Goal: Information Seeking & Learning: Learn about a topic

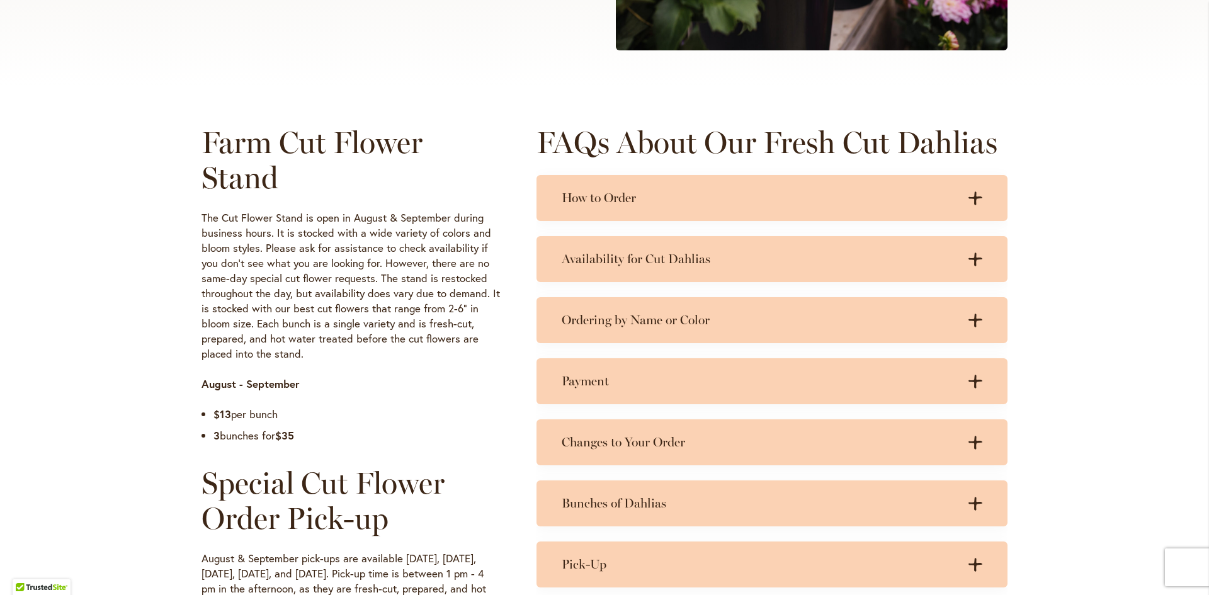
scroll to position [504, 0]
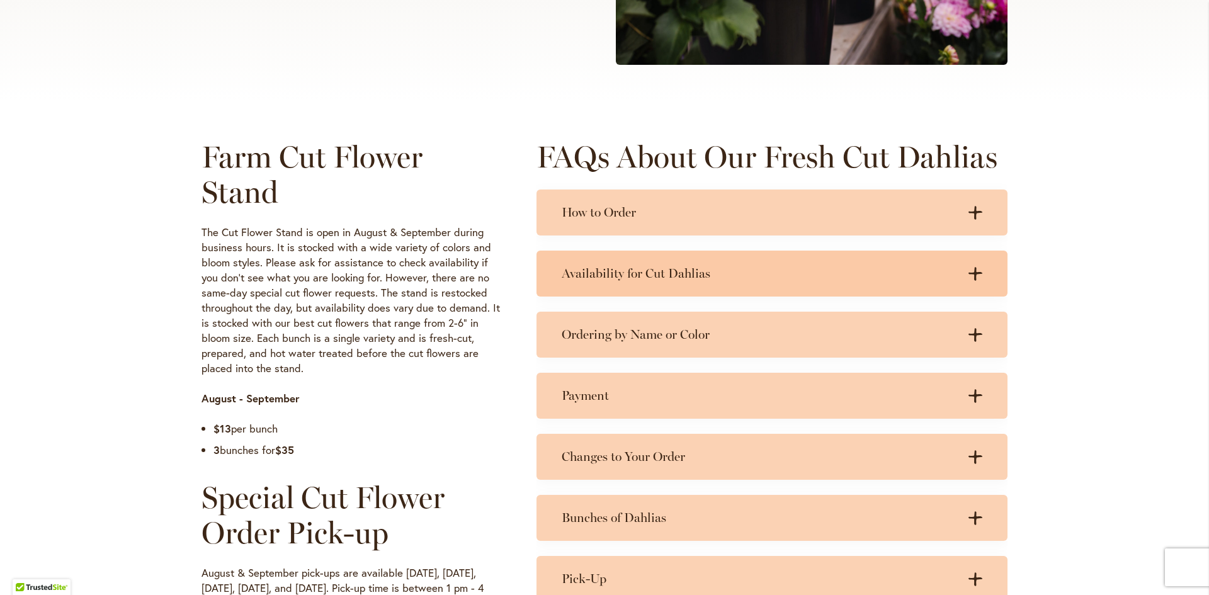
click at [968, 267] on icon ".cls-1 { fill: #3c2616; stroke-width: 0px; }" at bounding box center [975, 274] width 14 height 14
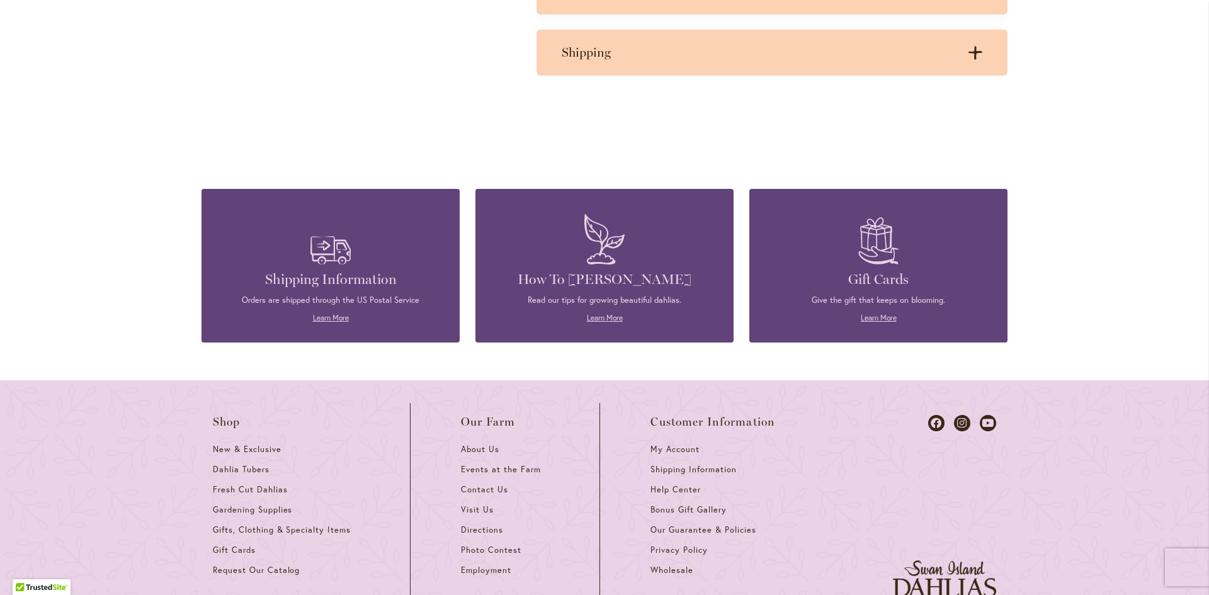
scroll to position [1385, 0]
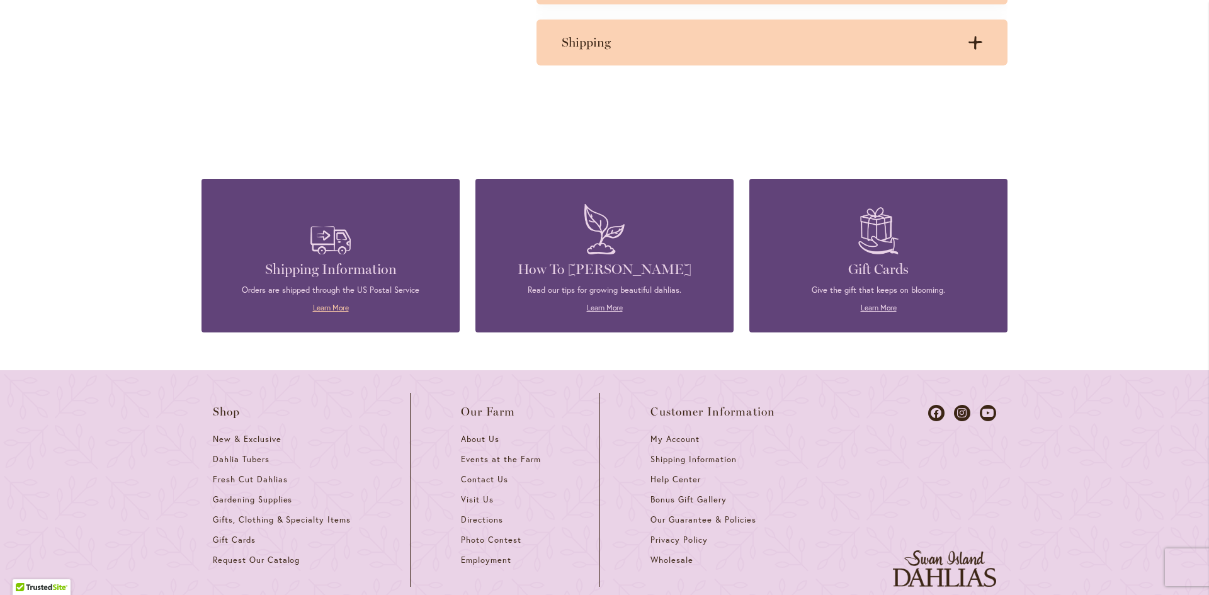
click at [337, 304] on link "Learn More" at bounding box center [331, 307] width 36 height 9
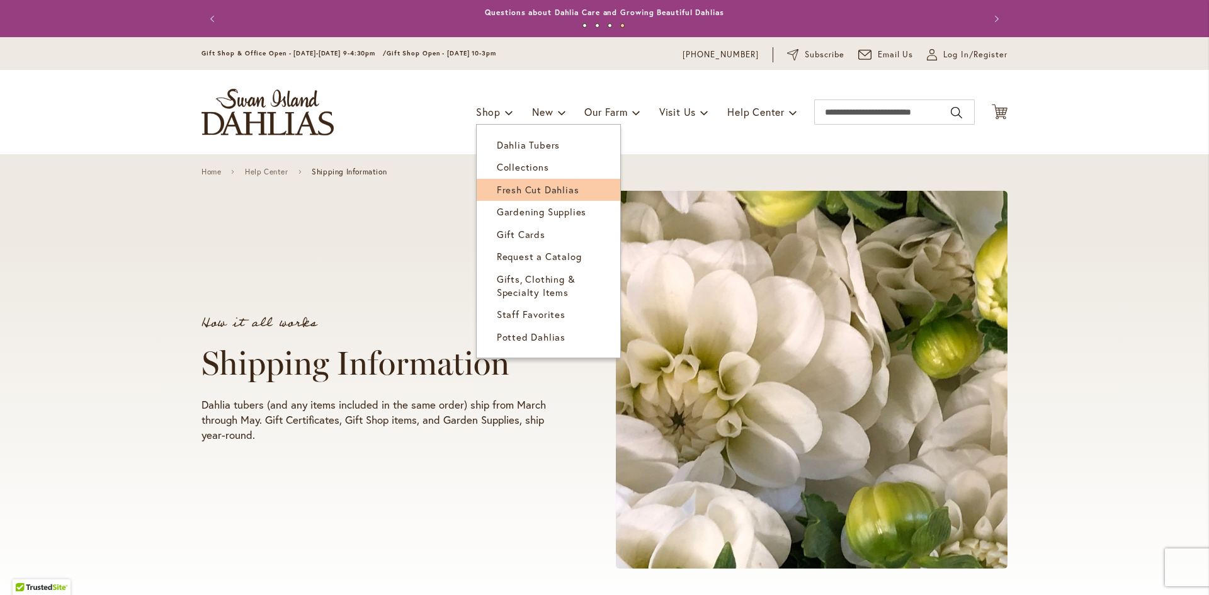
click at [507, 192] on span "Fresh Cut Dahlias" at bounding box center [538, 189] width 82 height 13
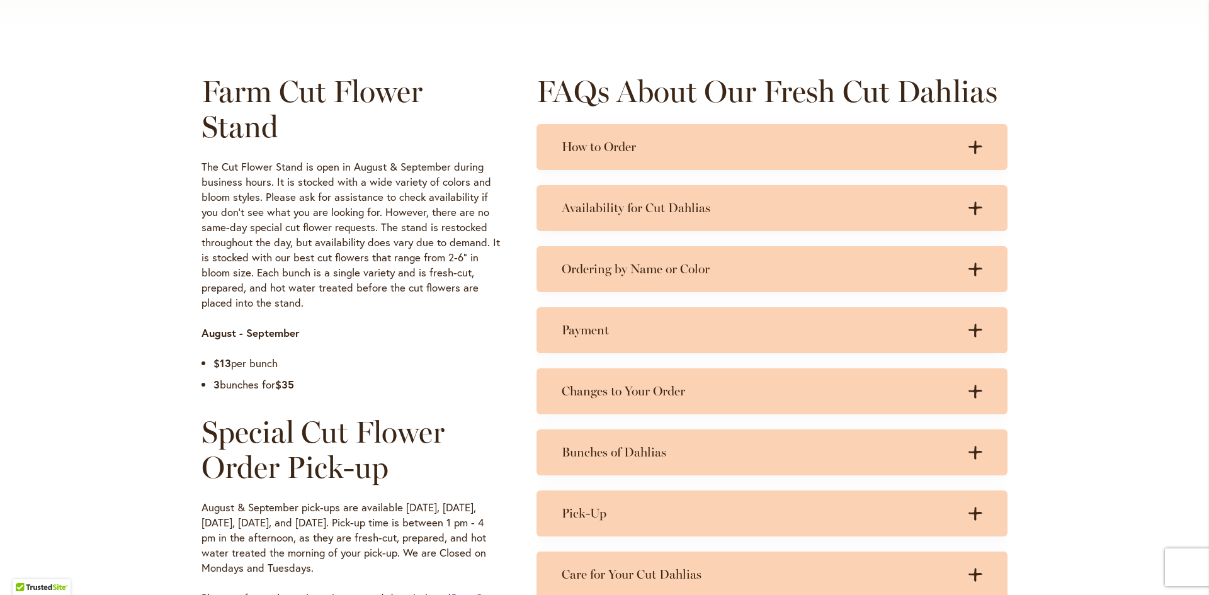
scroll to position [567, 0]
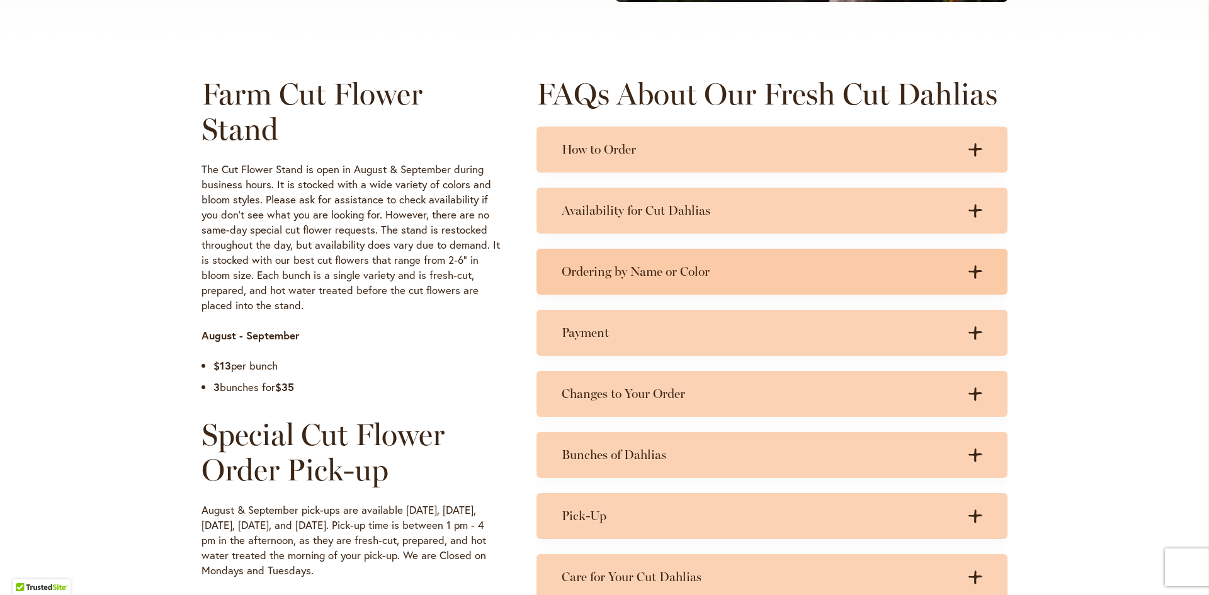
click at [977, 273] on icon ".cls-1 { fill: #3c2616; stroke-width: 0px; }" at bounding box center [975, 272] width 14 height 14
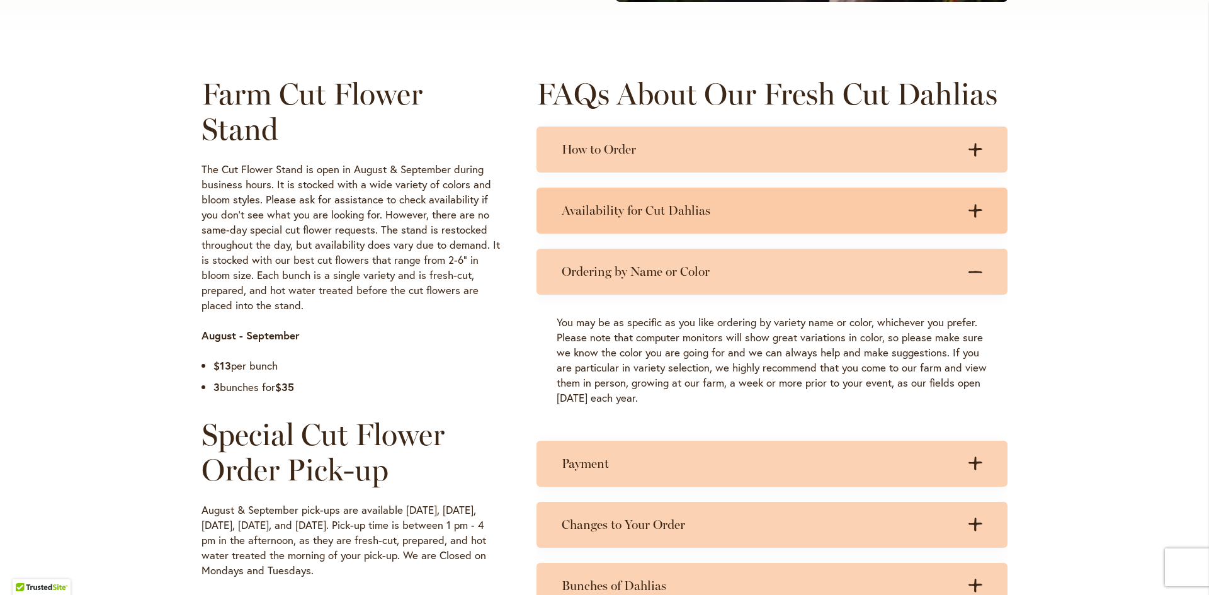
click at [982, 212] on div "Availability for Cut Dahlias .cls-1 { fill: #3c2616; stroke-width: 0px; } .cls-…" at bounding box center [771, 211] width 471 height 46
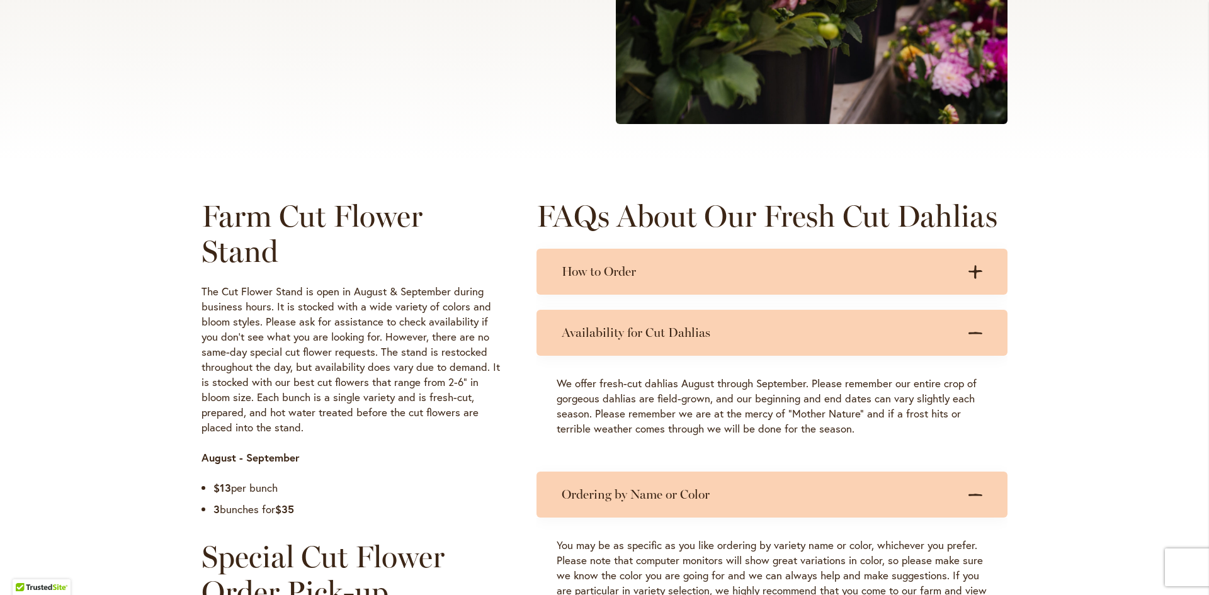
scroll to position [441, 0]
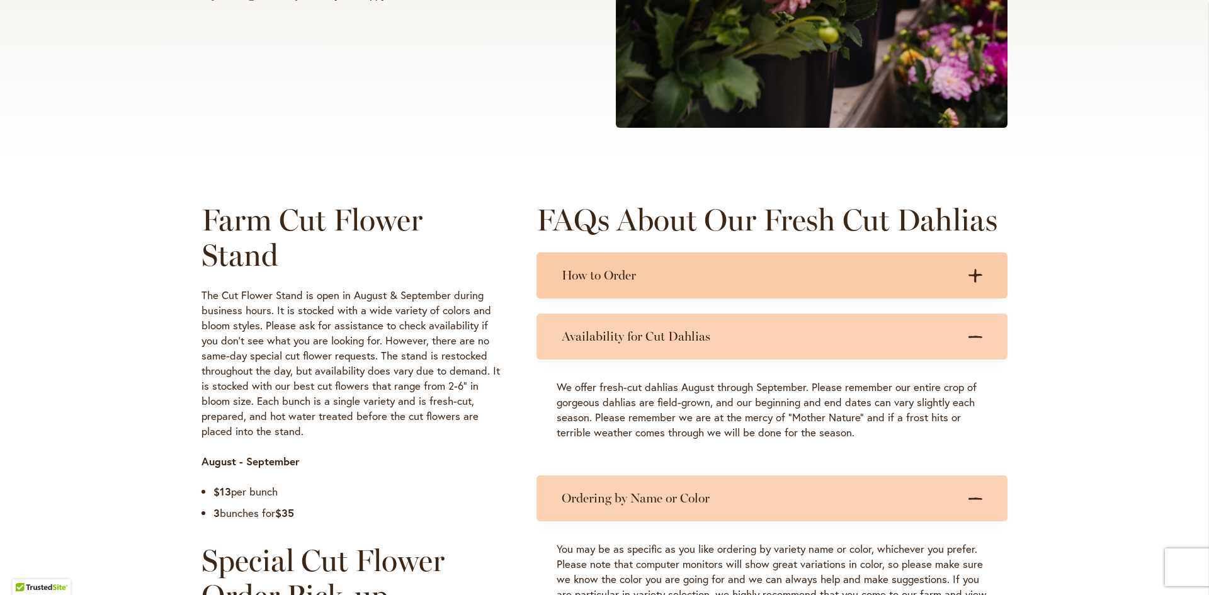
click at [980, 277] on div "How to Order .cls-1 { fill: #3c2616; stroke-width: 0px; } .cls-1 { fill: #3c261…" at bounding box center [771, 275] width 471 height 46
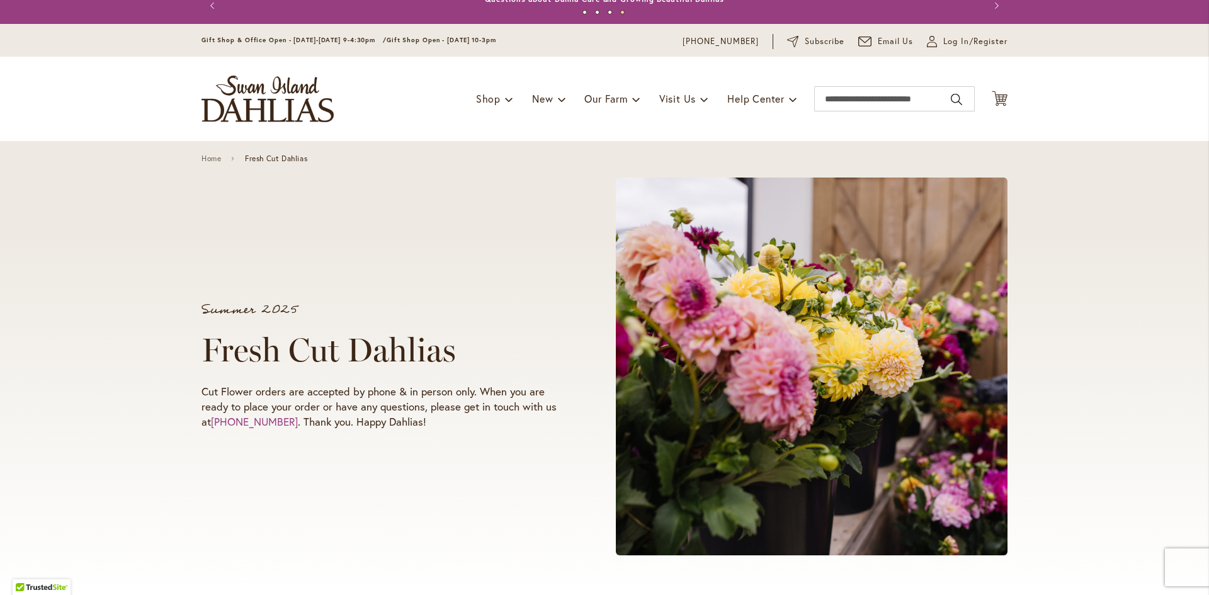
scroll to position [0, 0]
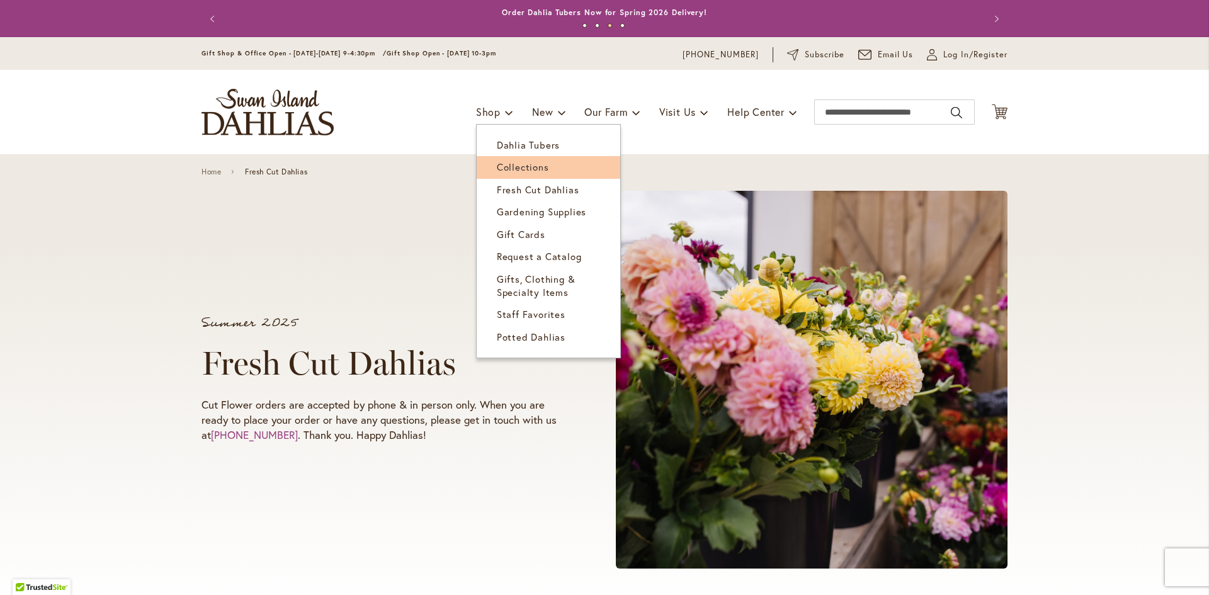
click at [497, 170] on span "Collections" at bounding box center [523, 167] width 52 height 13
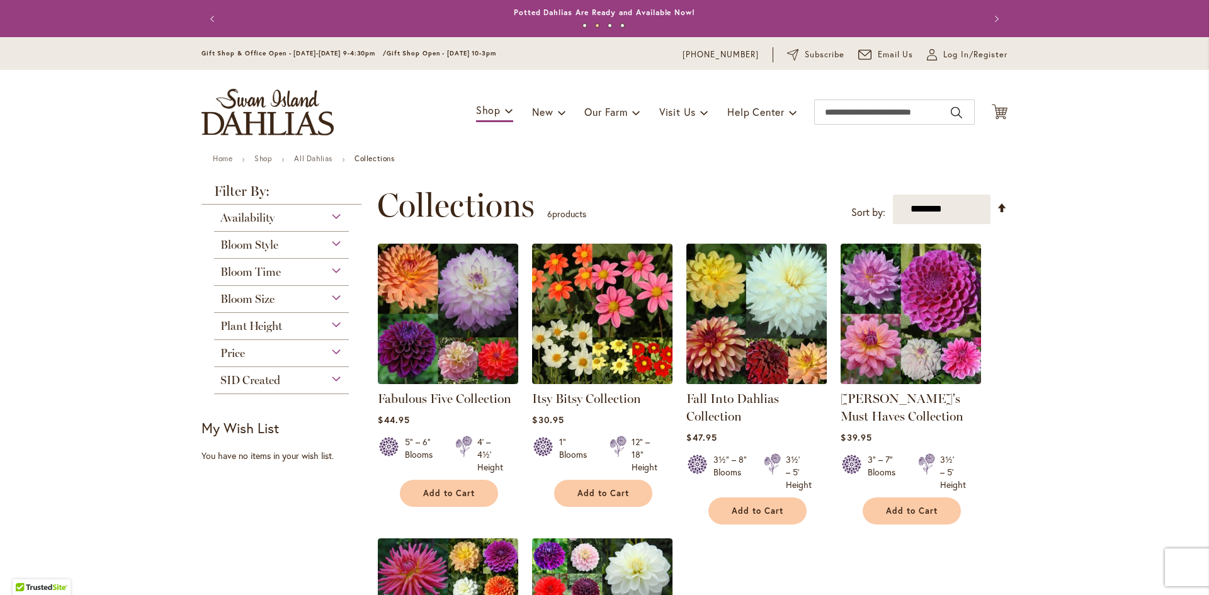
click at [739, 315] on img at bounding box center [756, 313] width 147 height 147
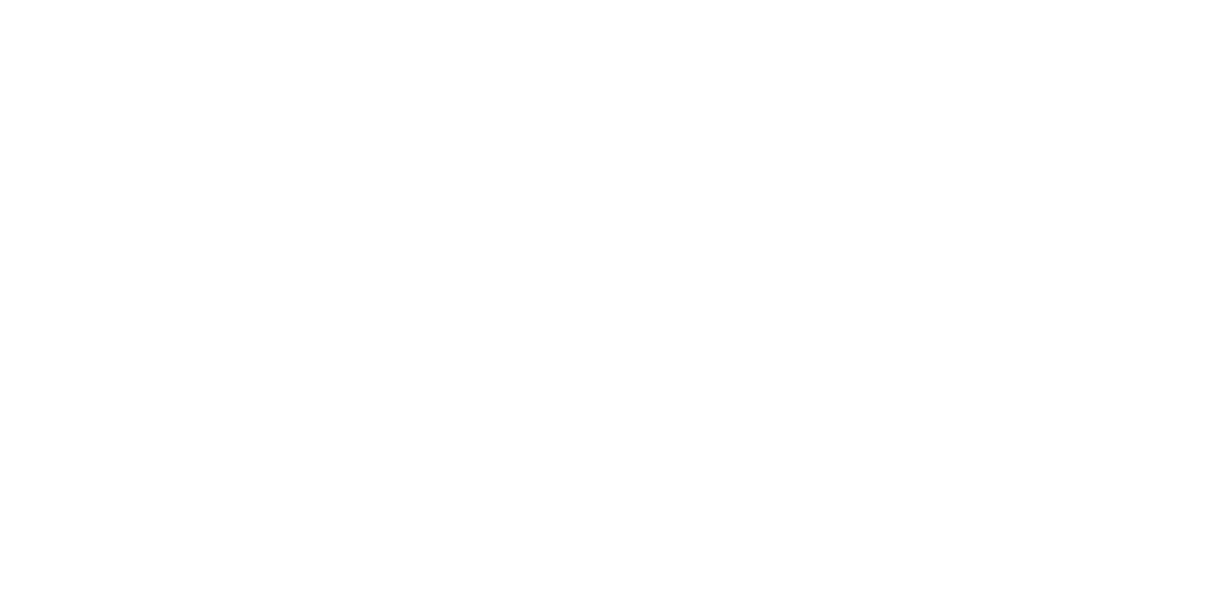
click at [730, 319] on body at bounding box center [604, 297] width 1209 height 595
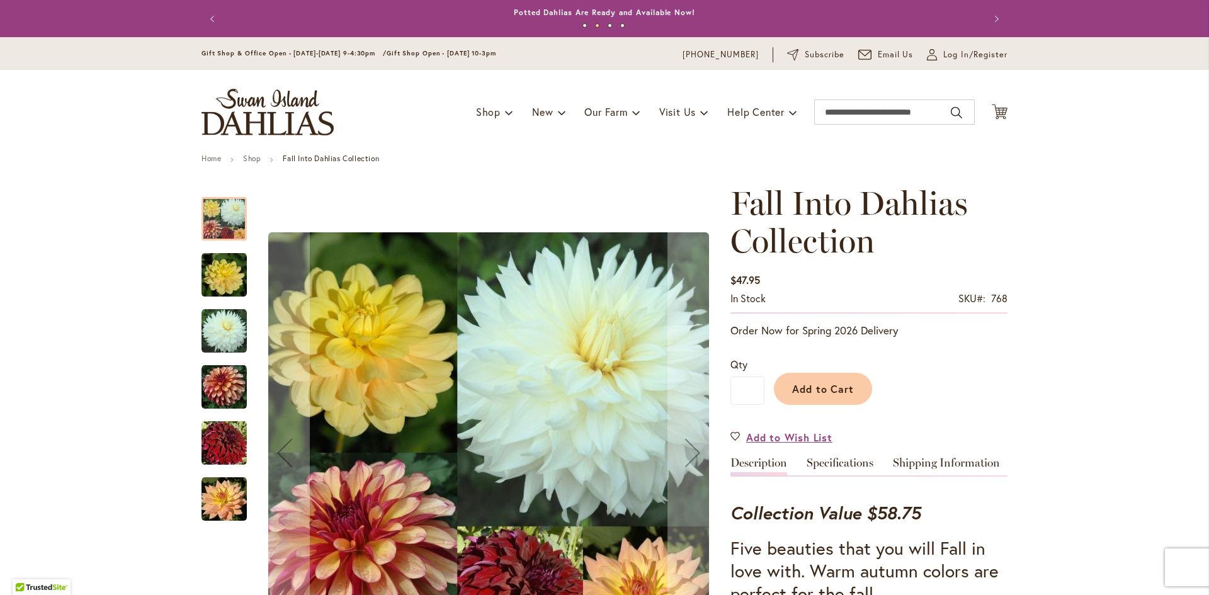
click at [207, 495] on img "Fall Into Dahlias Collection" at bounding box center [223, 499] width 45 height 45
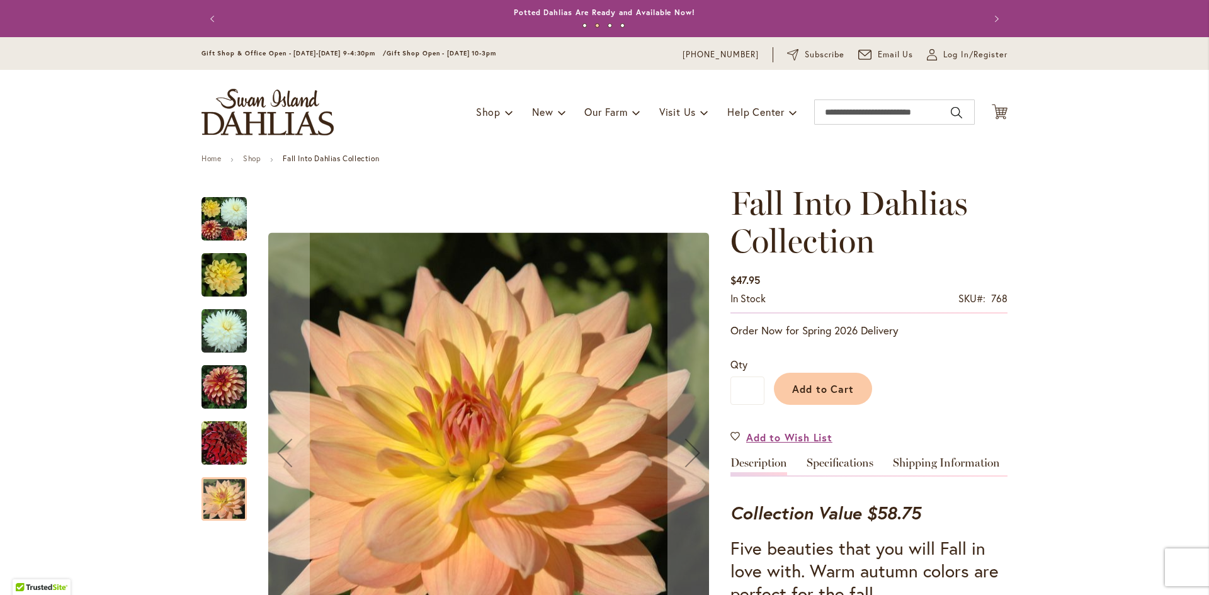
click at [218, 375] on img "Fall Into Dahlias Collection" at bounding box center [223, 387] width 45 height 45
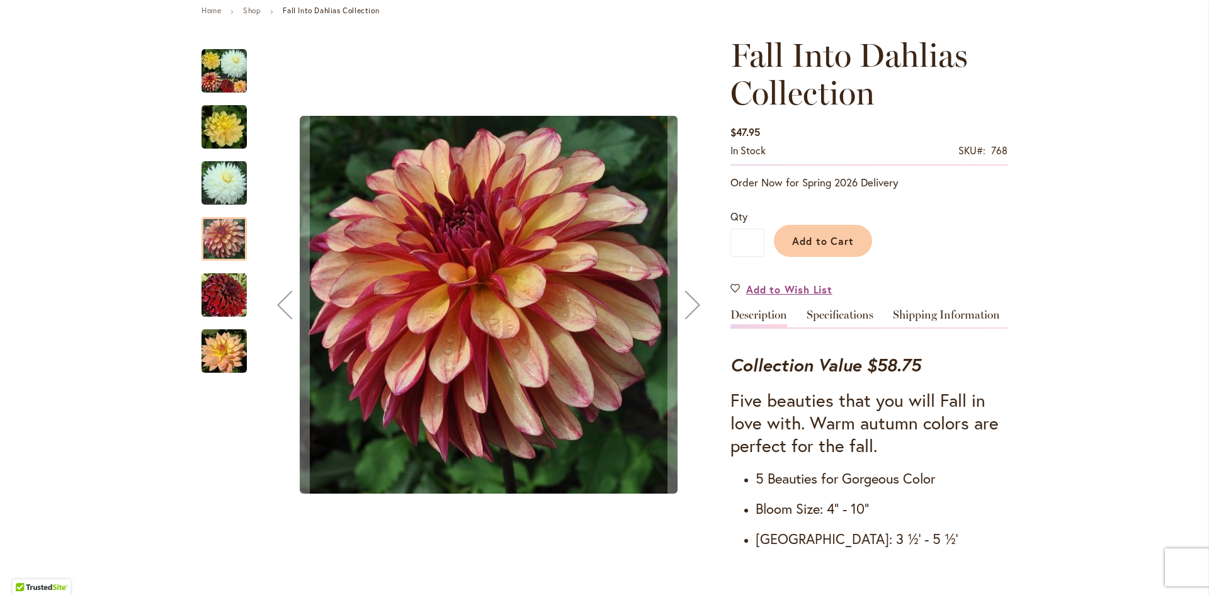
scroll to position [189, 0]
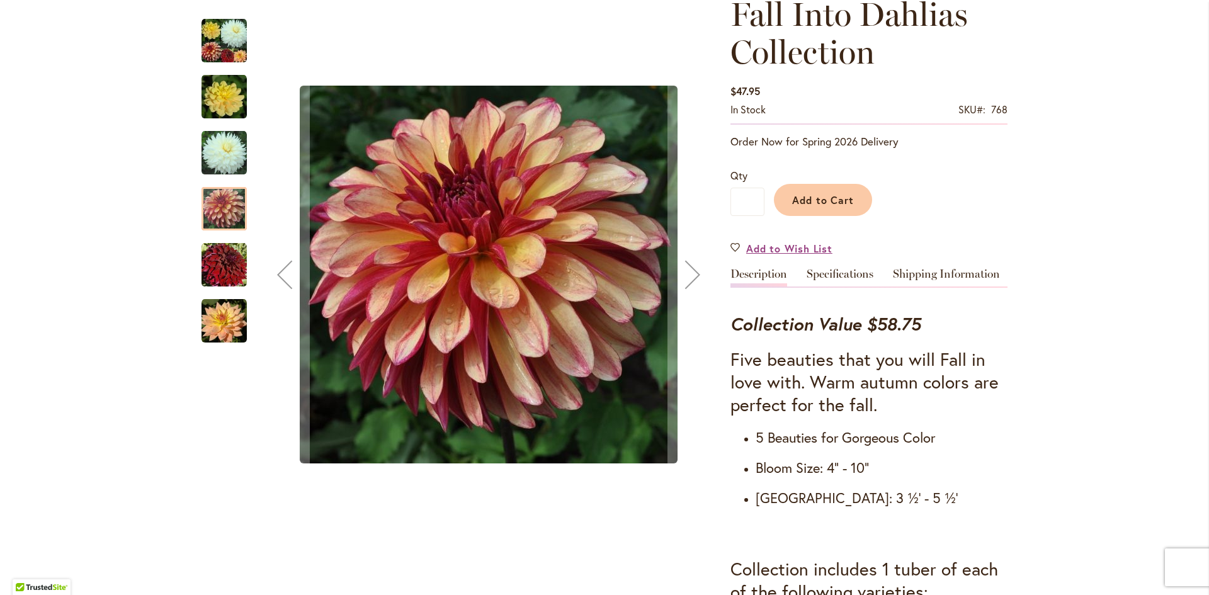
click at [224, 203] on div at bounding box center [223, 208] width 45 height 43
click at [225, 326] on img "Fall Into Dahlias Collection" at bounding box center [223, 320] width 45 height 45
